Goal: Find specific page/section: Find specific page/section

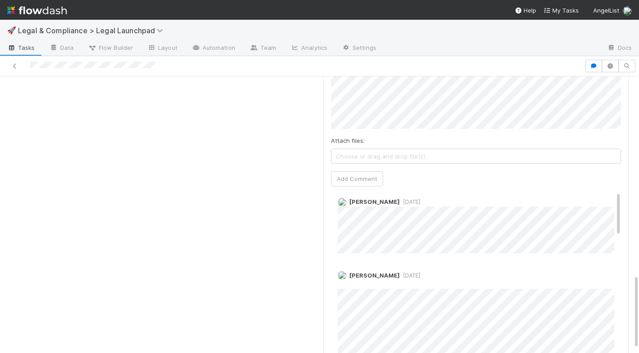
scroll to position [4, 0]
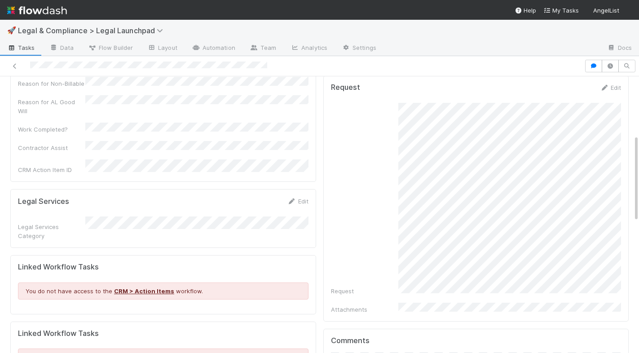
scroll to position [74, 0]
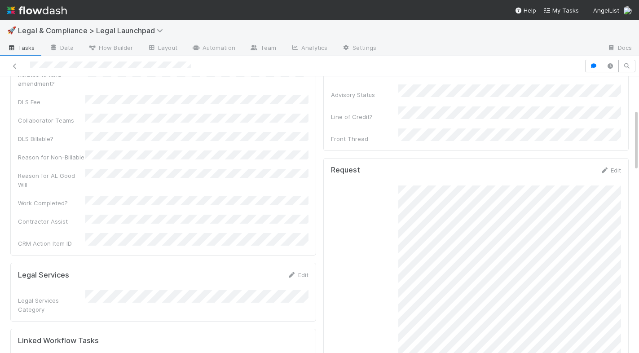
scroll to position [145, 0]
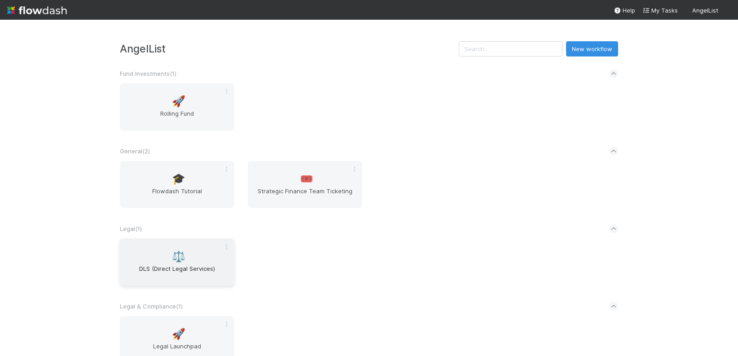
scroll to position [38, 0]
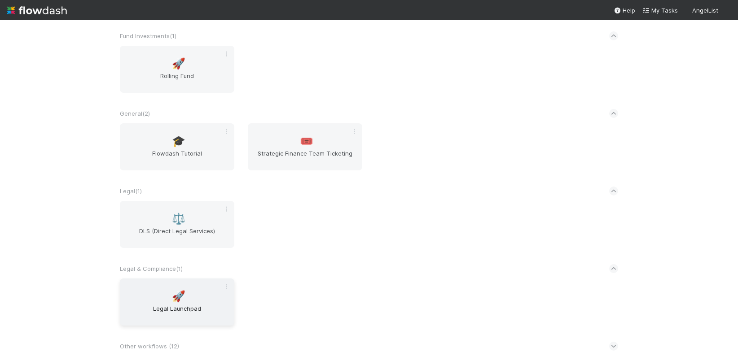
click at [182, 293] on span "🚀" at bounding box center [178, 297] width 13 height 12
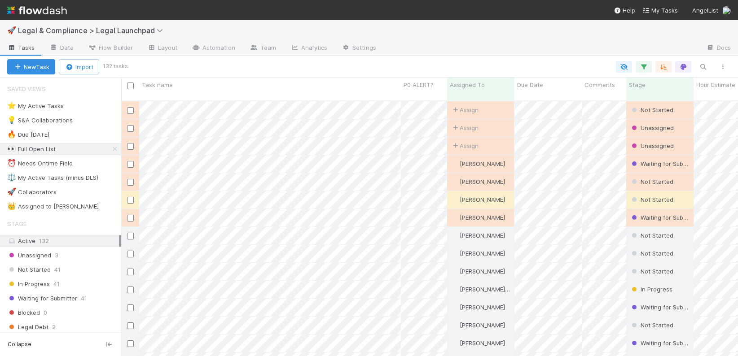
scroll to position [263, 617]
click at [422, 60] on div "New Task Import 132 tasks" at bounding box center [369, 67] width 738 height 22
click at [647, 68] on icon "button" at bounding box center [643, 67] width 9 height 8
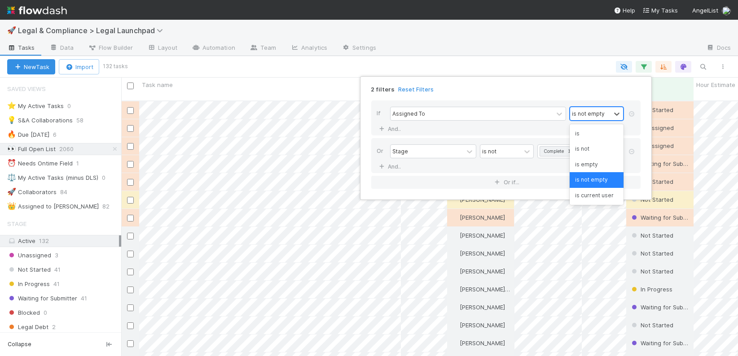
click at [598, 115] on div "is not empty" at bounding box center [588, 113] width 33 height 8
click at [593, 133] on div "is" at bounding box center [596, 133] width 54 height 15
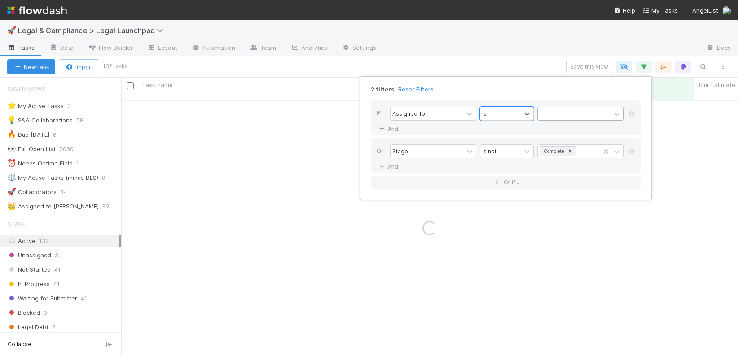
click at [569, 113] on div at bounding box center [574, 113] width 73 height 13
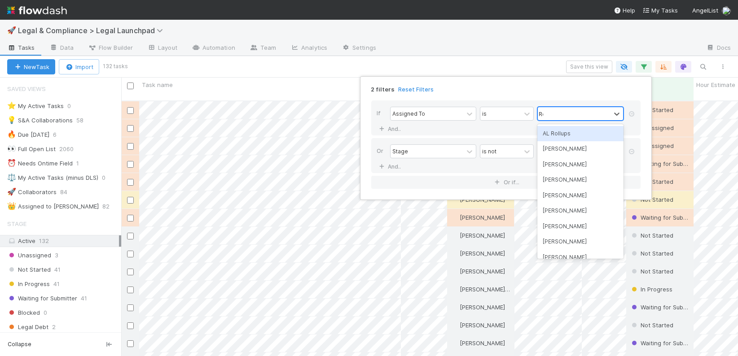
scroll to position [263, 617]
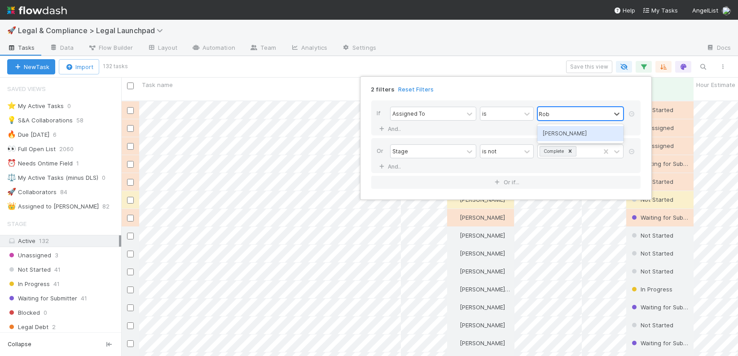
type input "Robin"
click at [565, 135] on div "[PERSON_NAME]" at bounding box center [580, 133] width 86 height 15
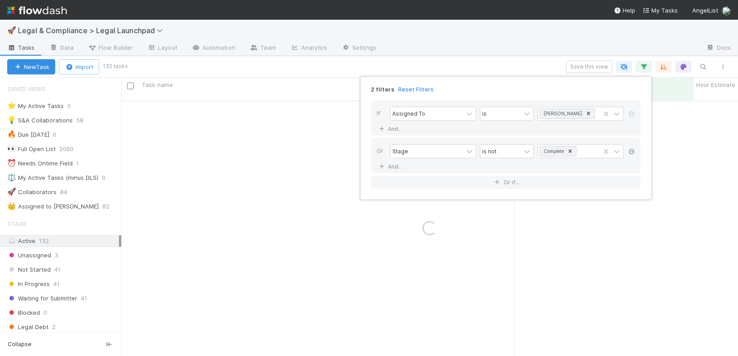
click at [631, 152] on icon at bounding box center [631, 151] width 9 height 5
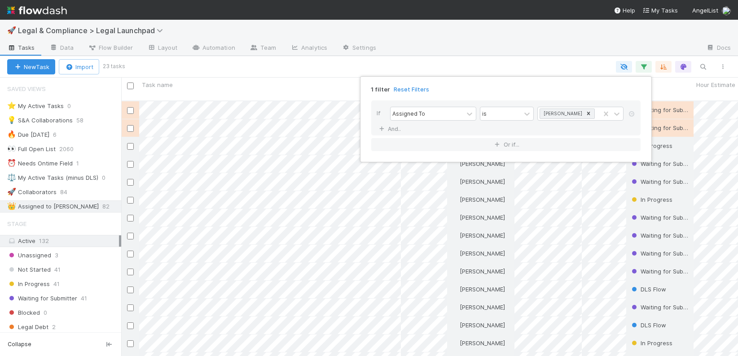
scroll to position [263, 617]
click at [568, 68] on div "1 filter Reset Filters If Assigned To is Robin Sosnow And.. Or if..." at bounding box center [369, 178] width 738 height 356
click at [671, 86] on div "1 filter Reset Filters If Assigned To is Robin Sosnow And.. Or if..." at bounding box center [369, 178] width 738 height 356
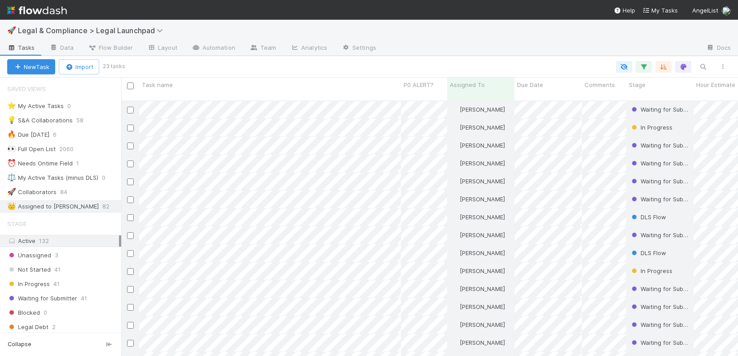
scroll to position [0, 0]
